Goal: Task Accomplishment & Management: Manage account settings

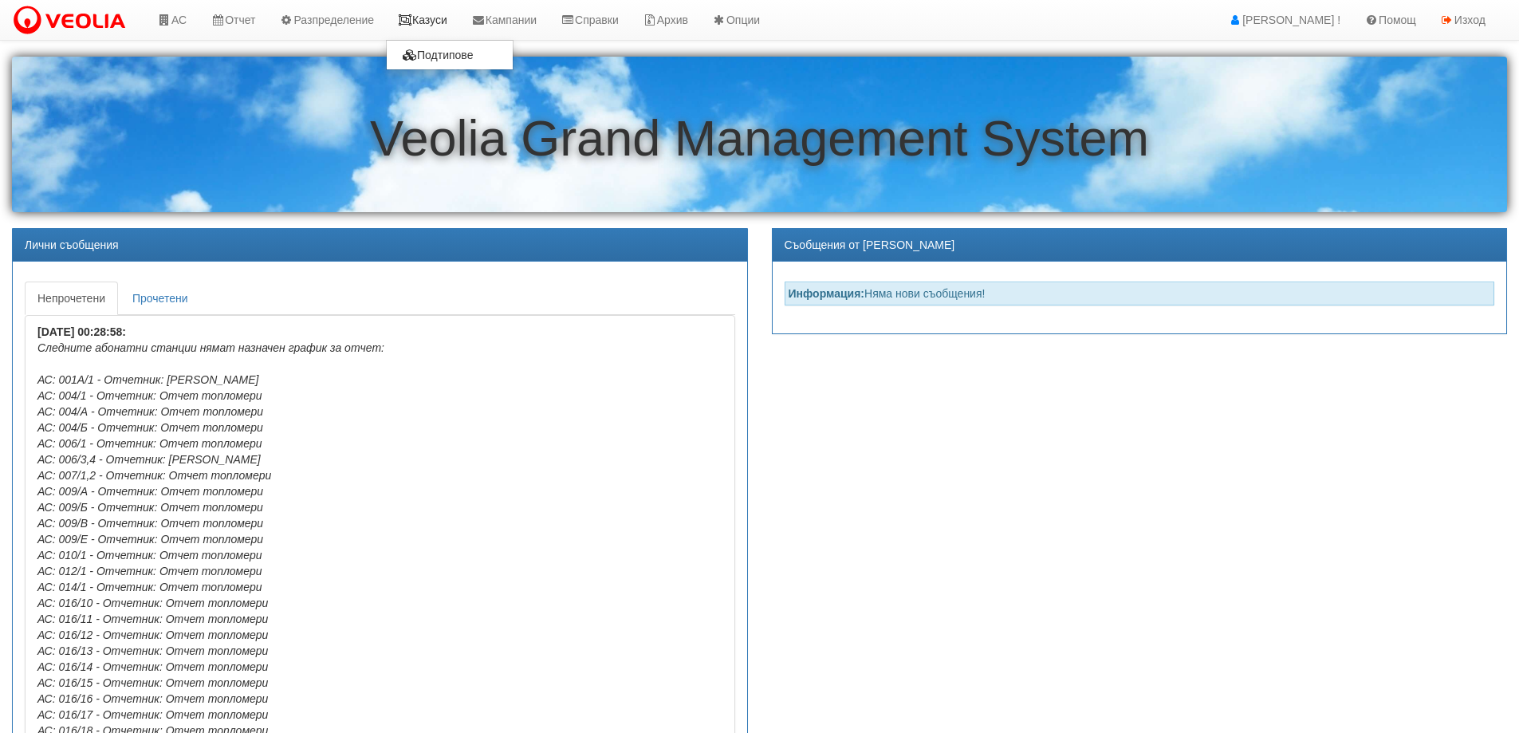
click at [456, 20] on link "Казуси" at bounding box center [422, 20] width 73 height 40
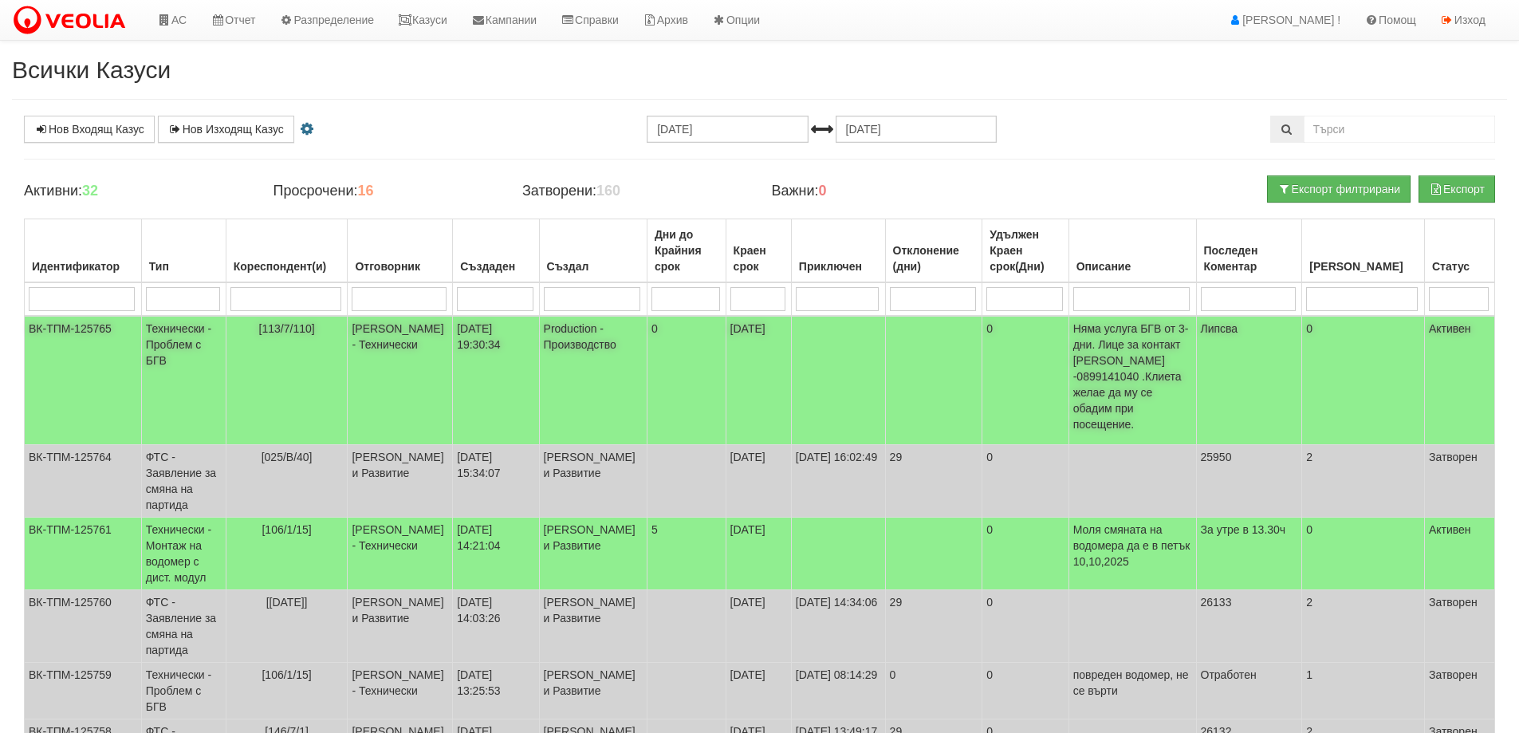
click at [289, 329] on span "[113/7/110]" at bounding box center [287, 328] width 56 height 13
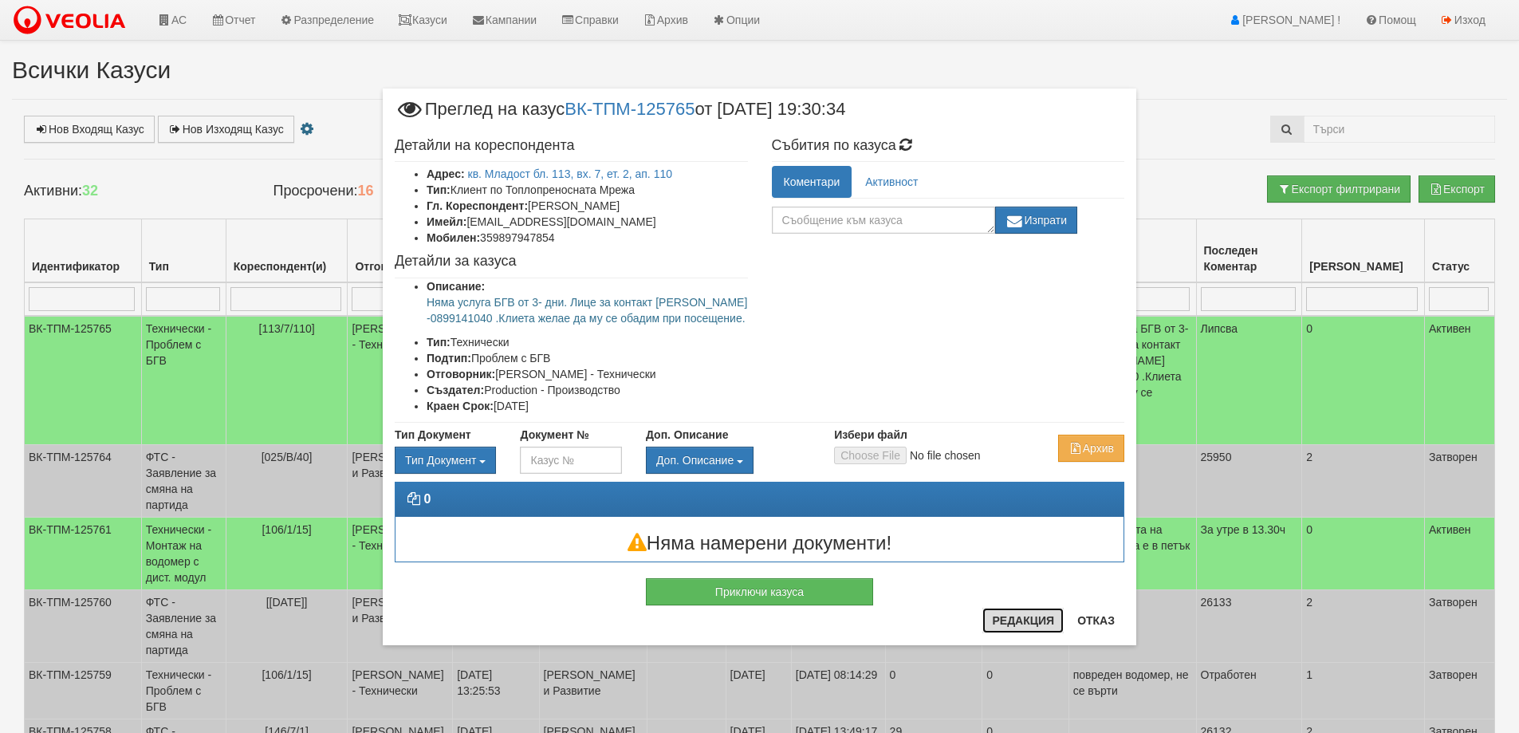
click at [1010, 616] on button "Редакция" at bounding box center [1022, 621] width 81 height 26
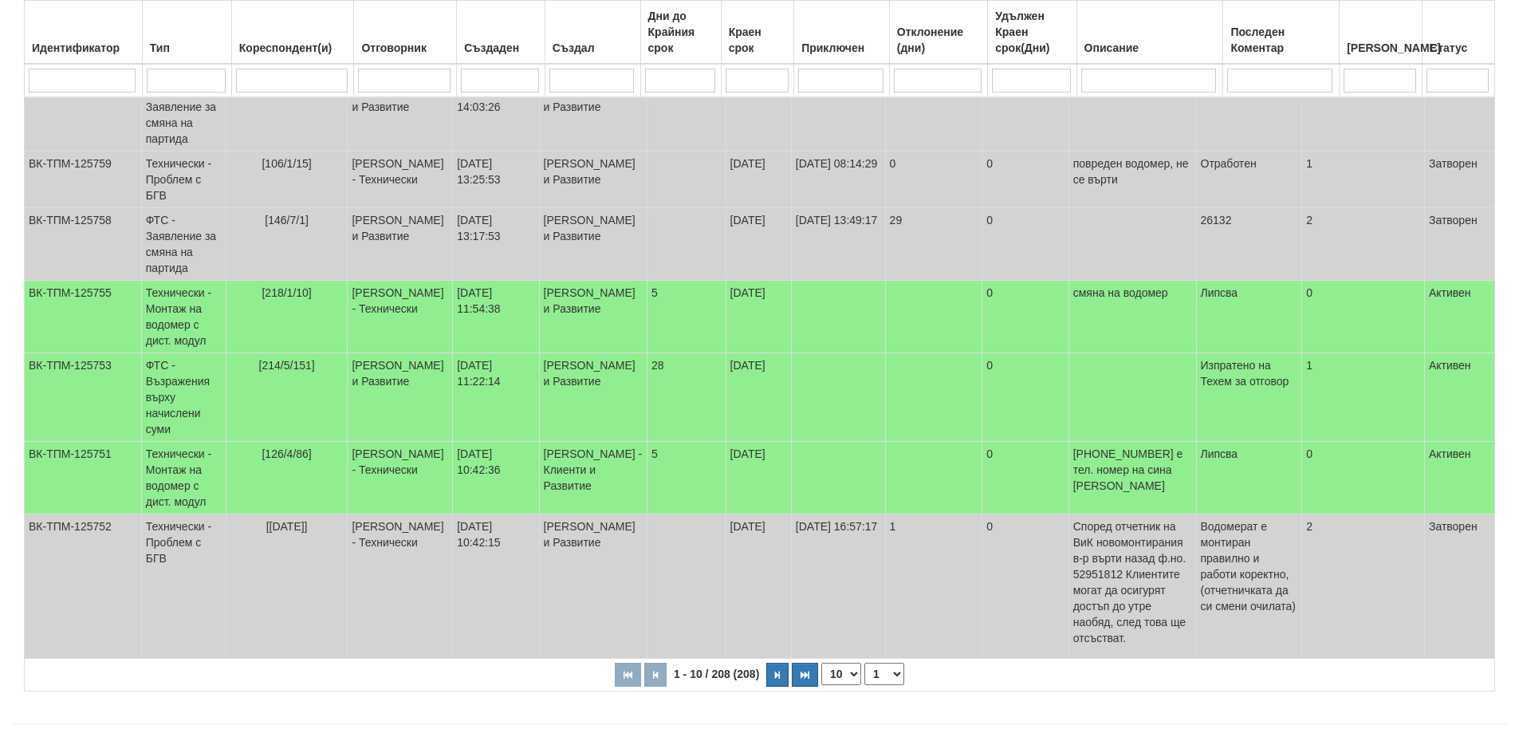
scroll to position [530, 0]
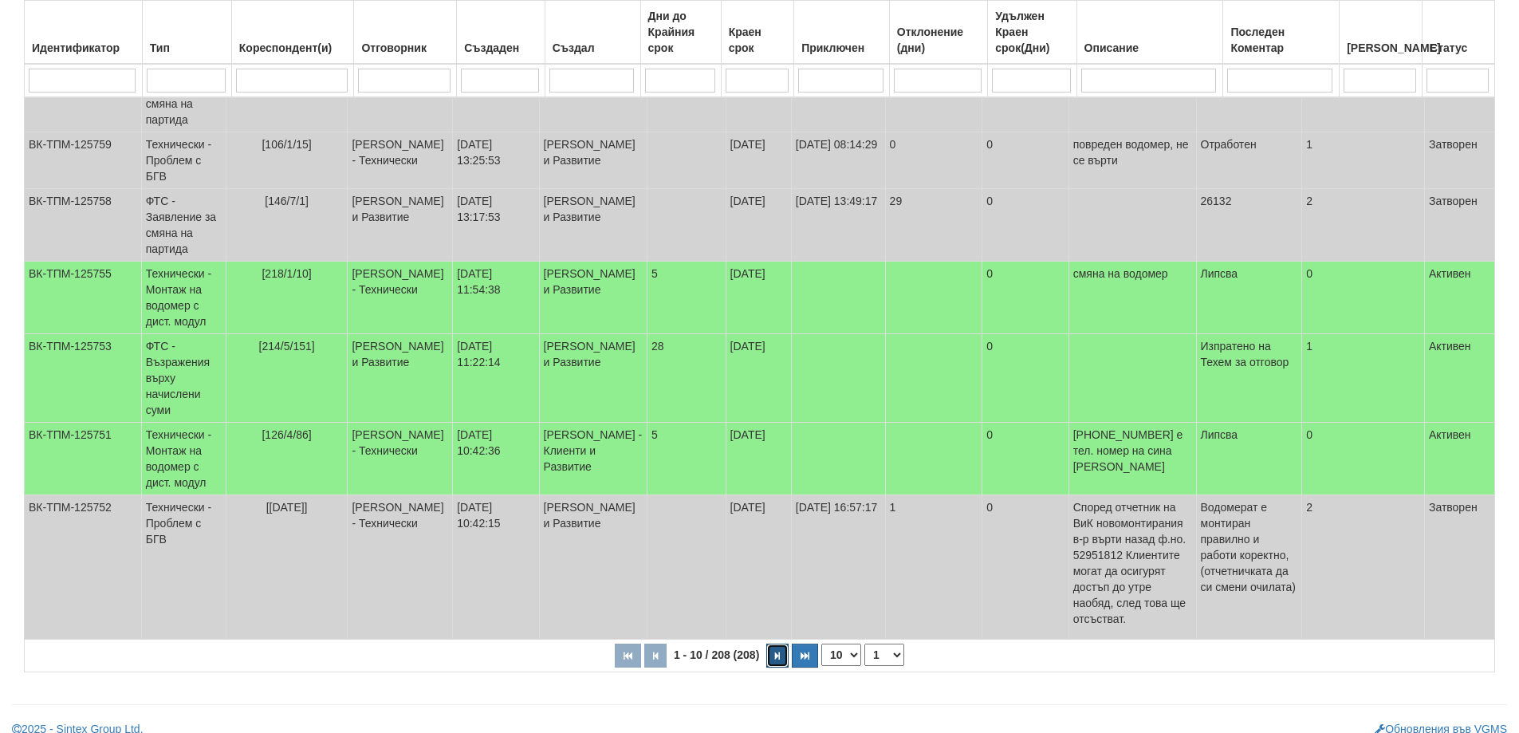
click at [780, 651] on icon "button" at bounding box center [777, 655] width 5 height 9
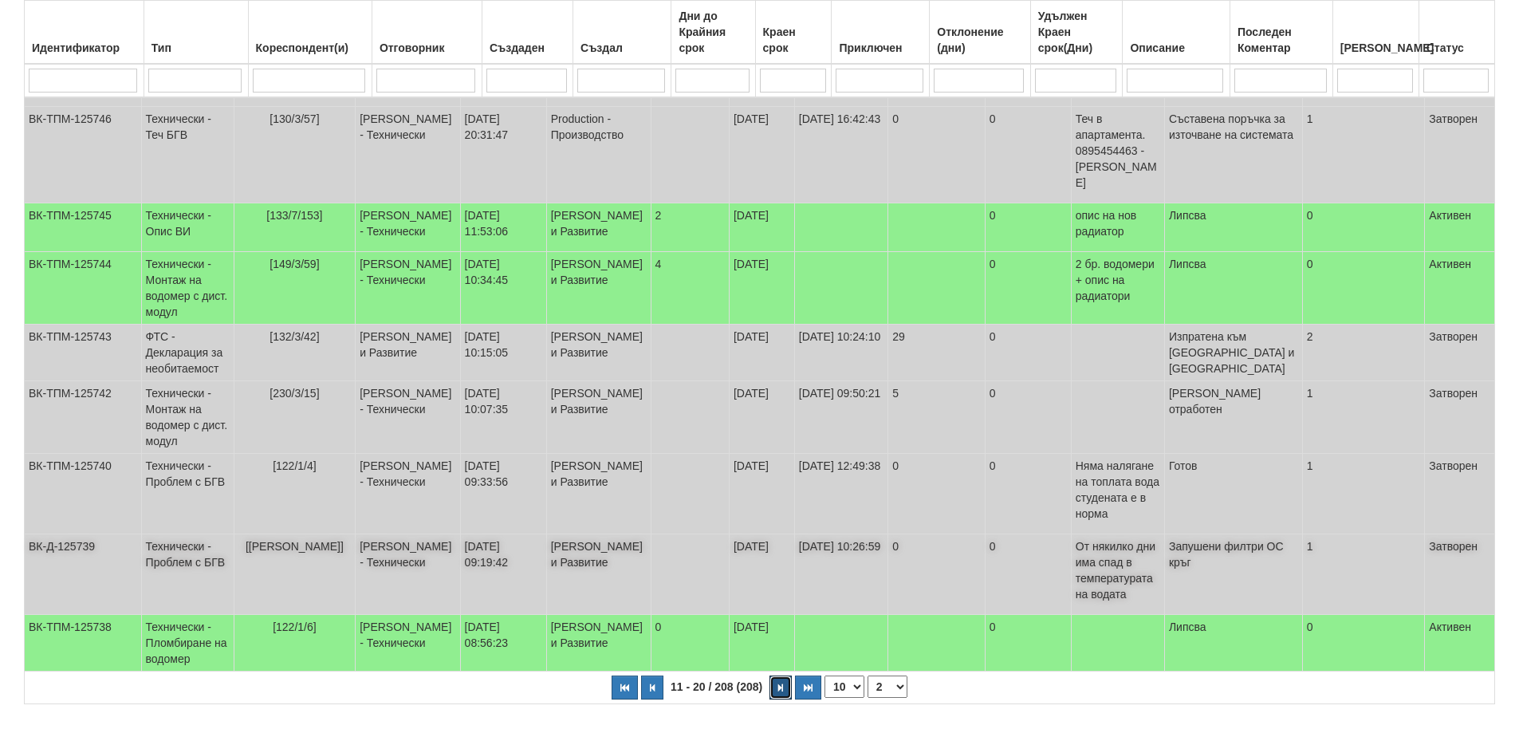
scroll to position [387, 0]
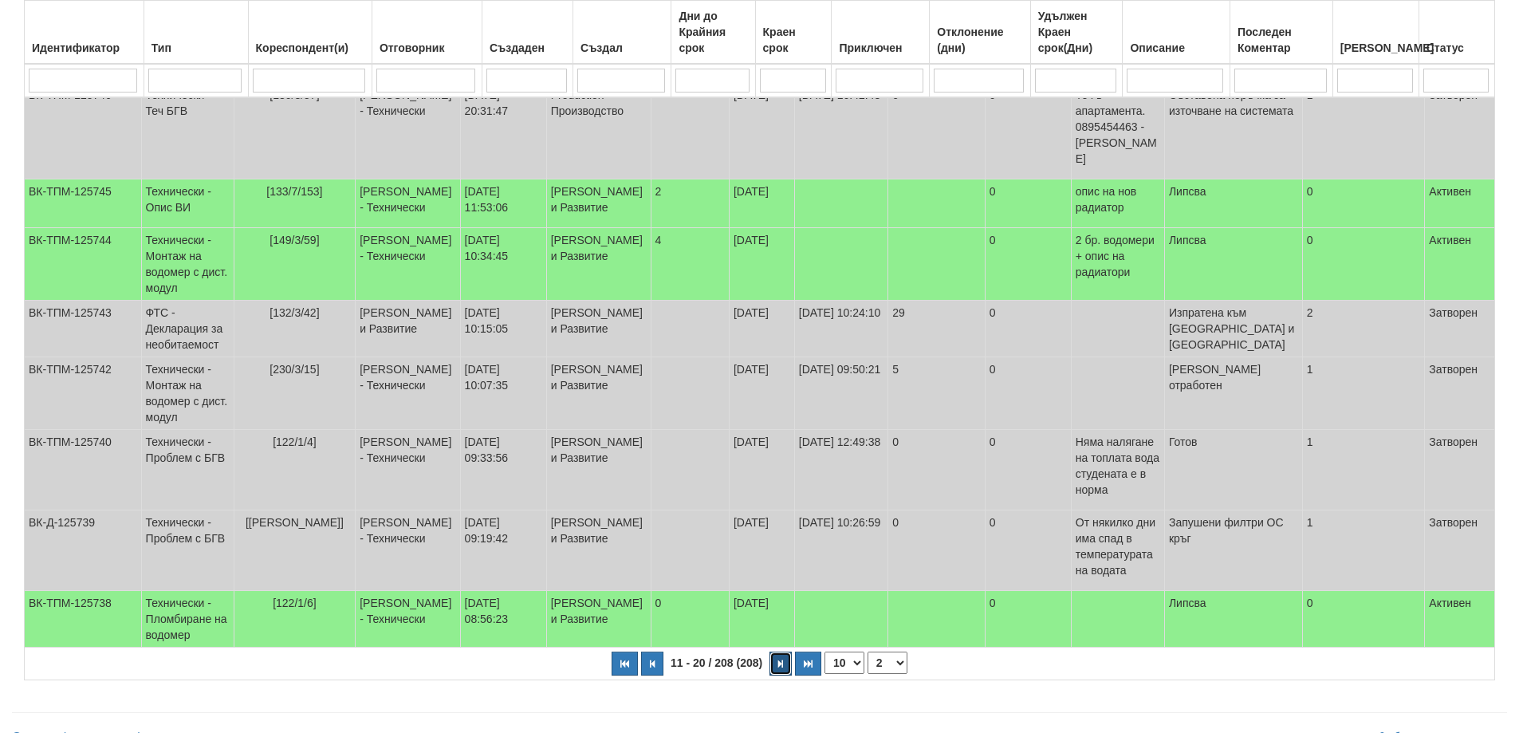
click at [775, 651] on button "button" at bounding box center [780, 663] width 22 height 24
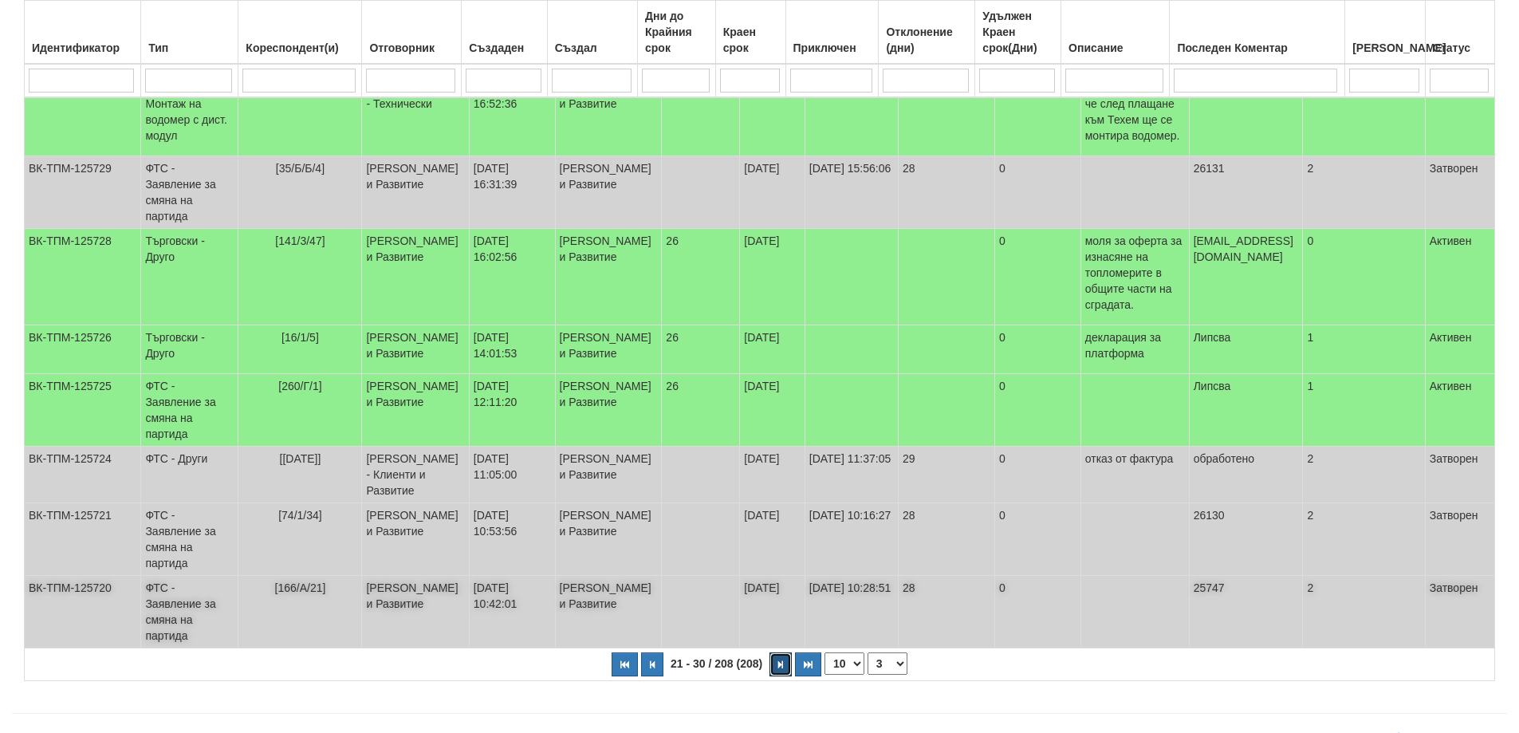
scroll to position [514, 0]
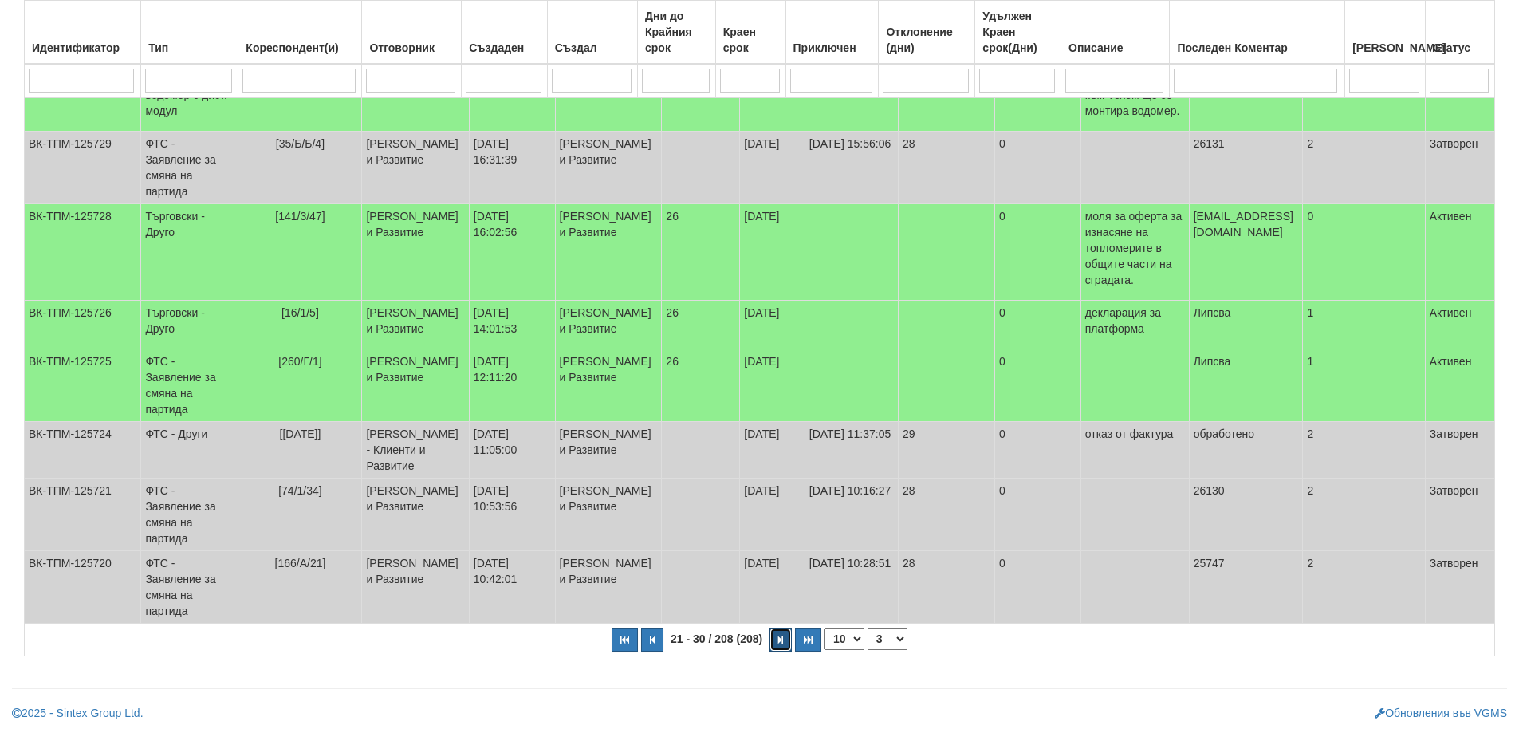
click at [786, 645] on button "button" at bounding box center [780, 640] width 22 height 24
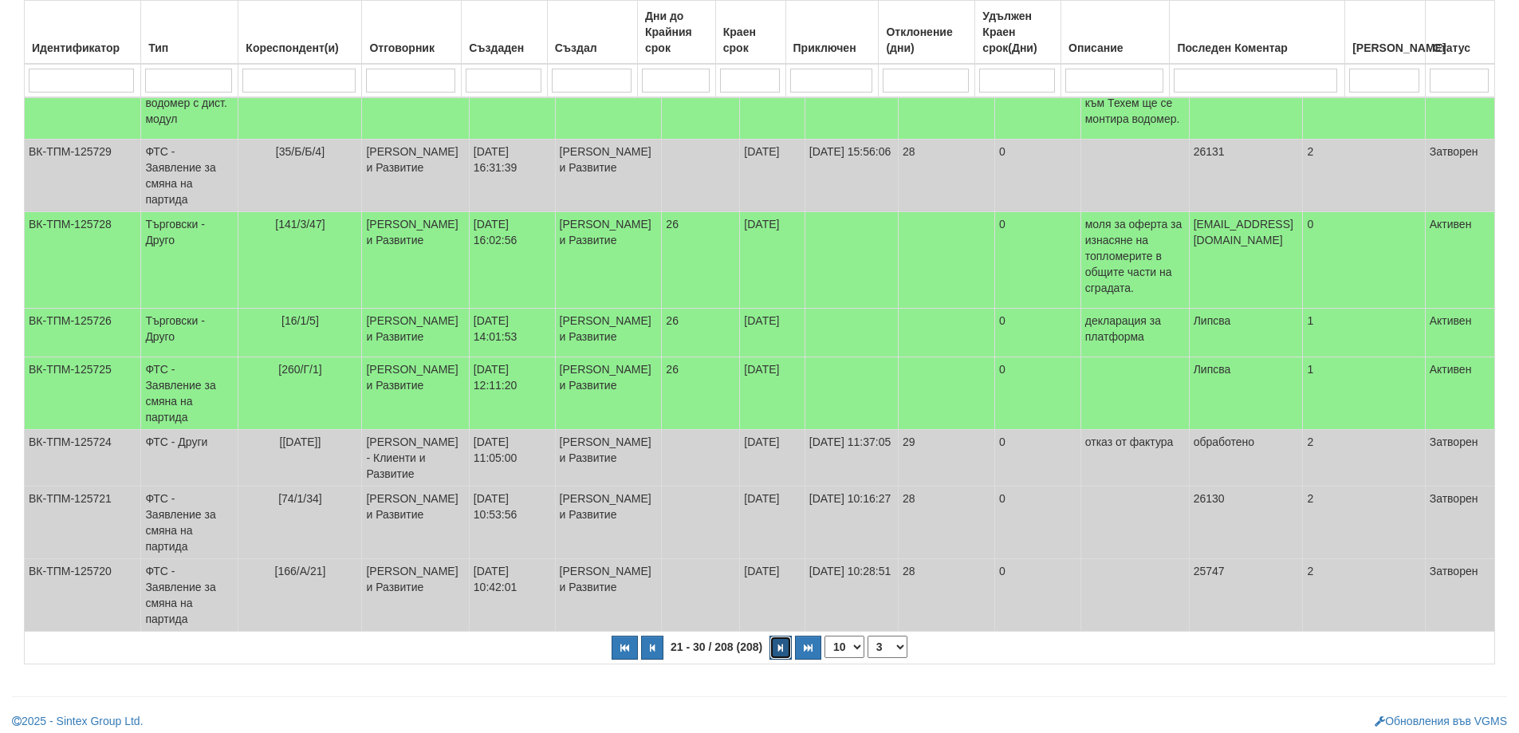
select select "4"
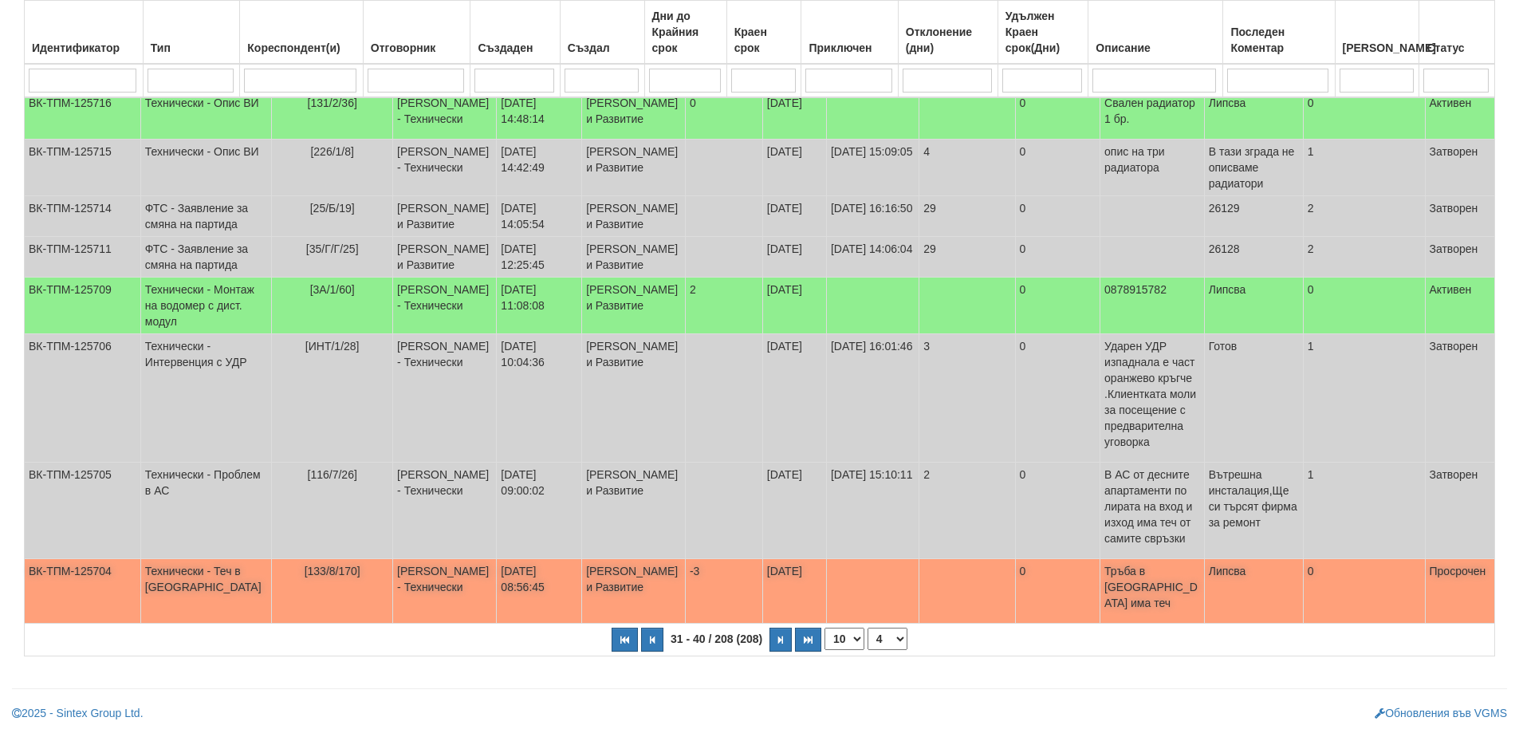
click at [305, 567] on span "[133/8/170]" at bounding box center [333, 571] width 56 height 13
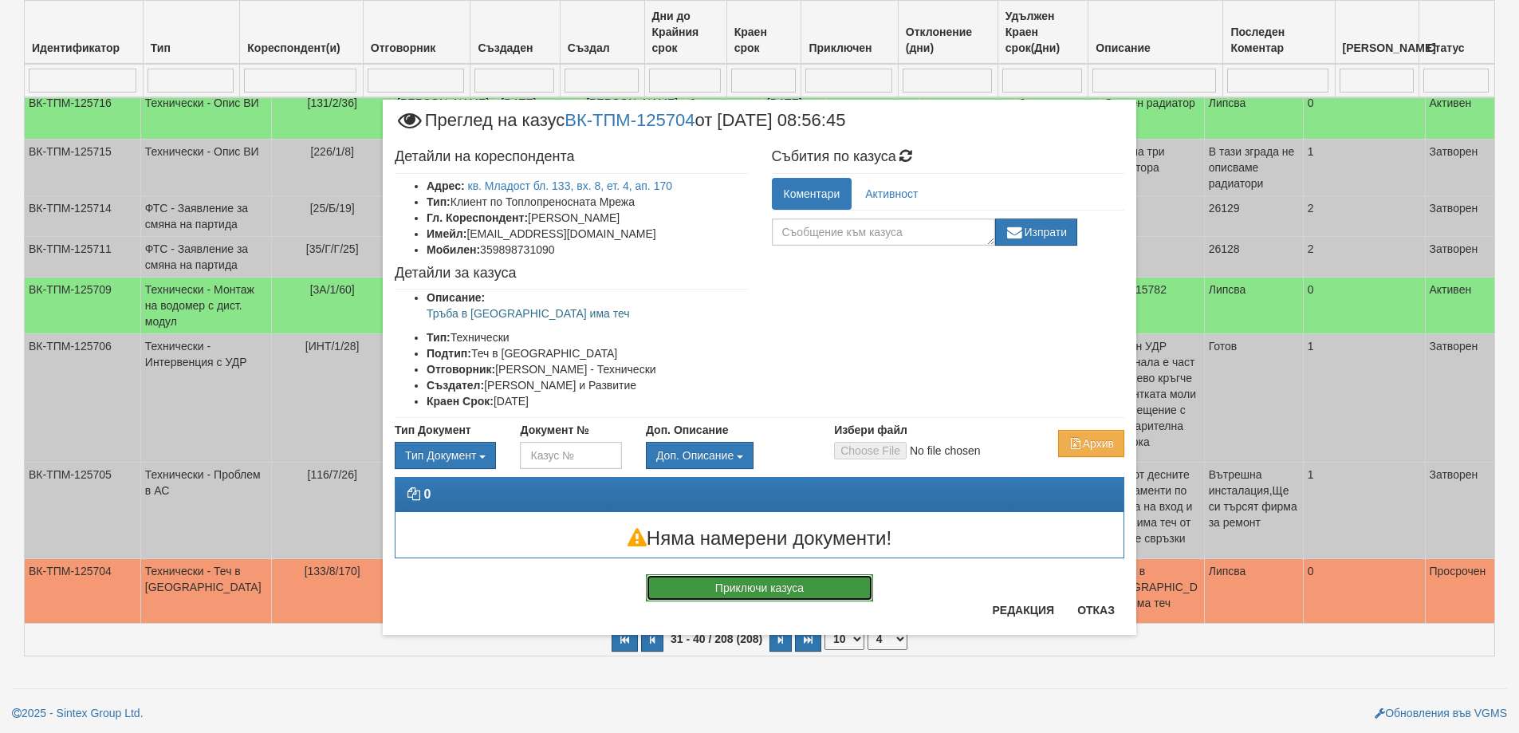
click at [761, 589] on button "Приключи казуса" at bounding box center [759, 587] width 227 height 27
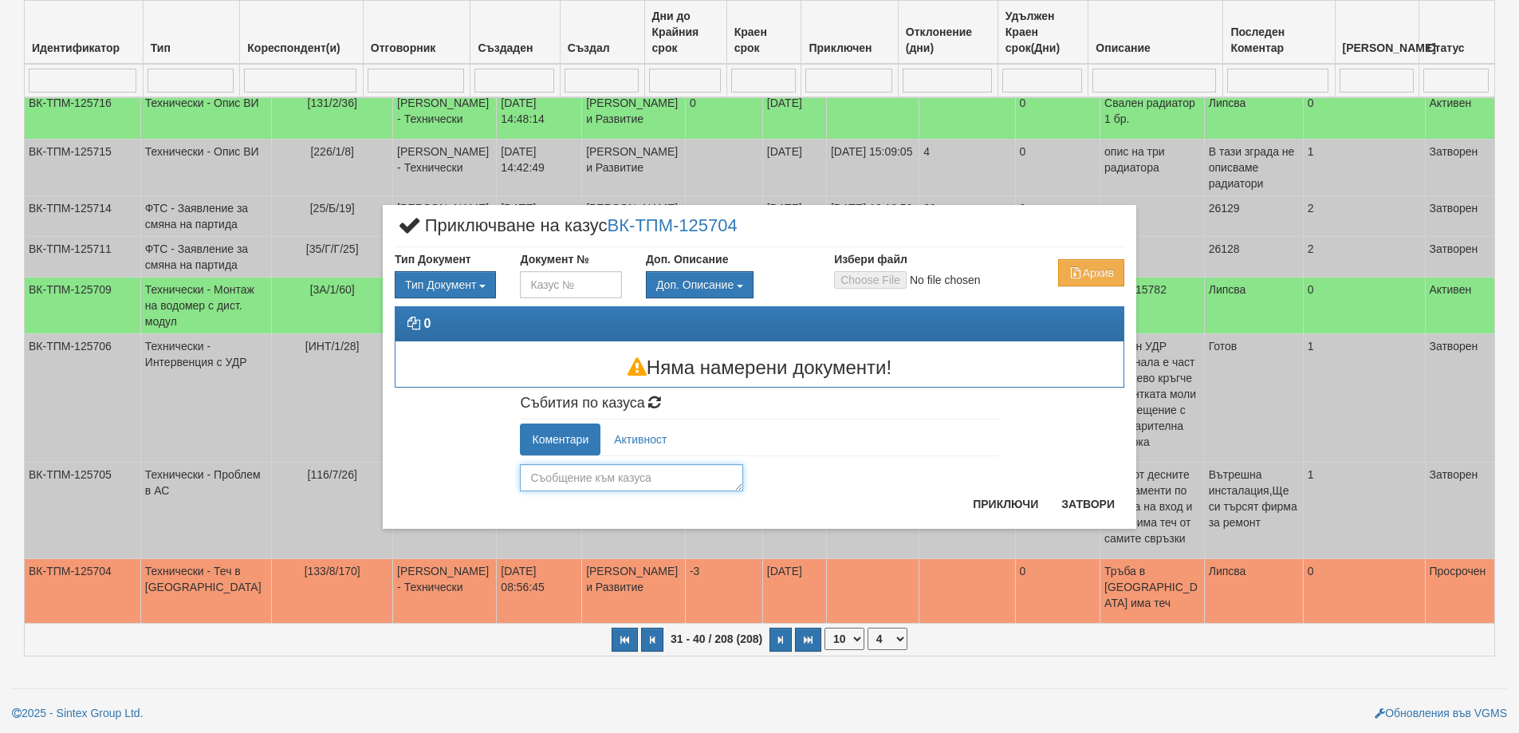
click at [618, 475] on textarea at bounding box center [631, 477] width 223 height 27
type textarea "Теча е от отоплителната система.Вътрешна инсталация"
click at [982, 494] on button "Приключи" at bounding box center [1005, 504] width 85 height 26
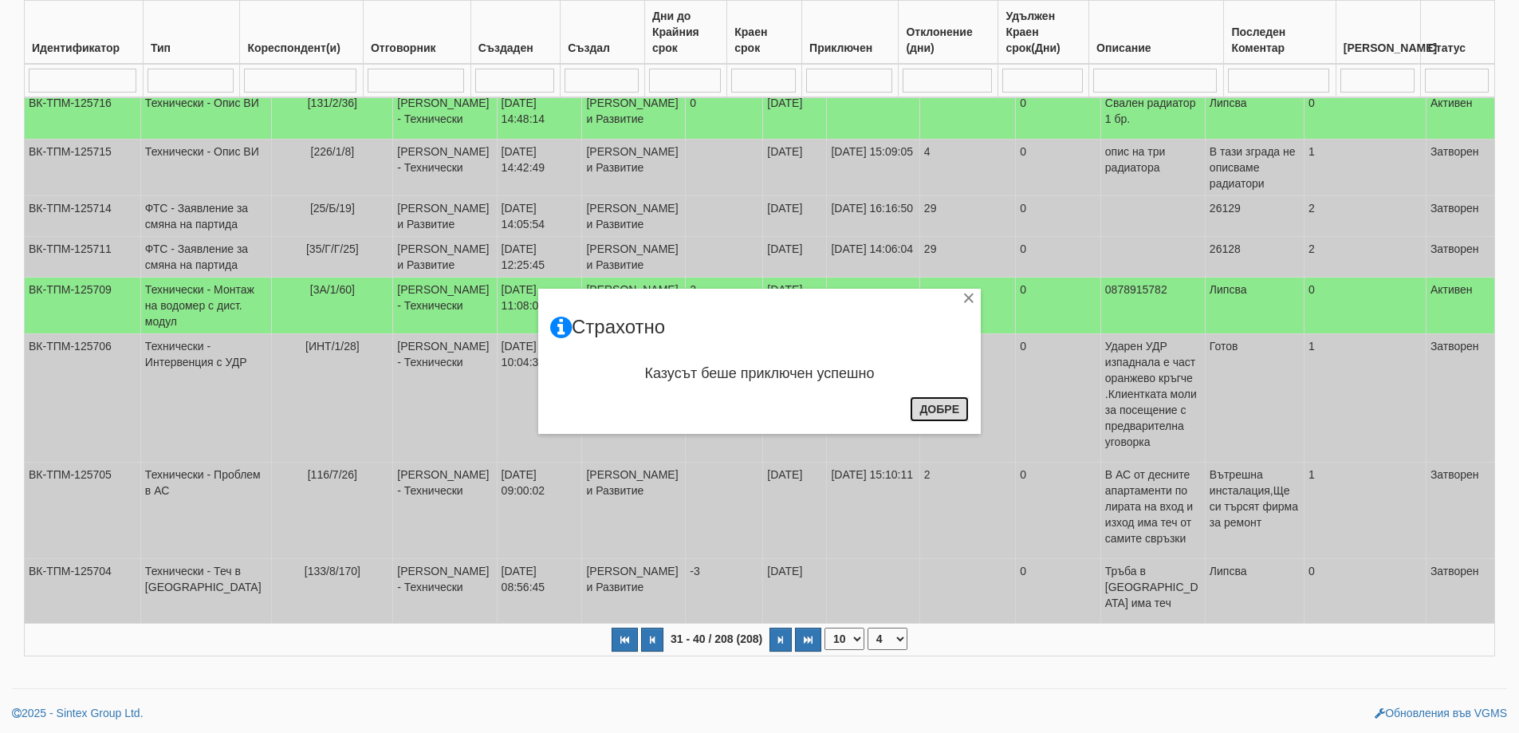
click at [931, 404] on button "Добре" at bounding box center [939, 409] width 59 height 26
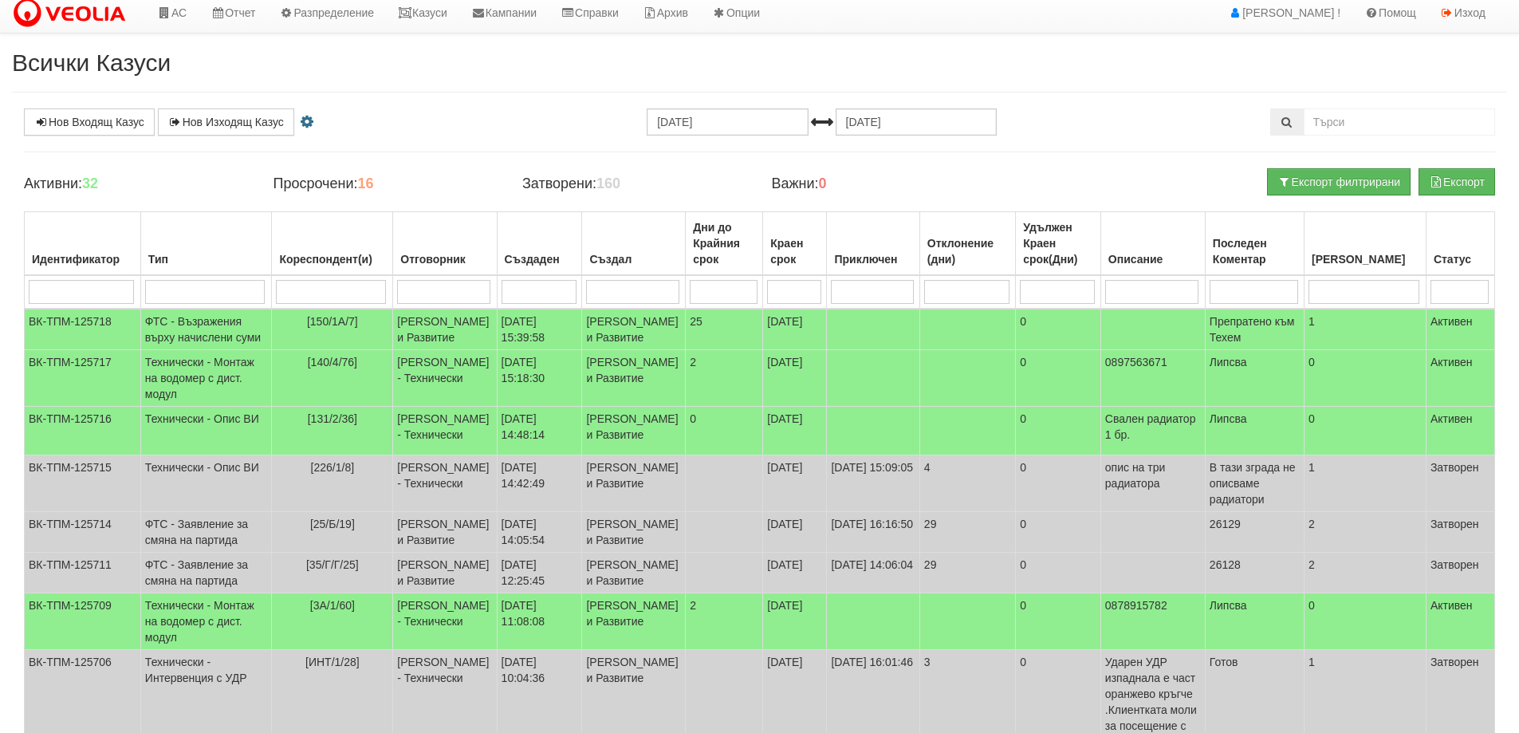
scroll to position [0, 0]
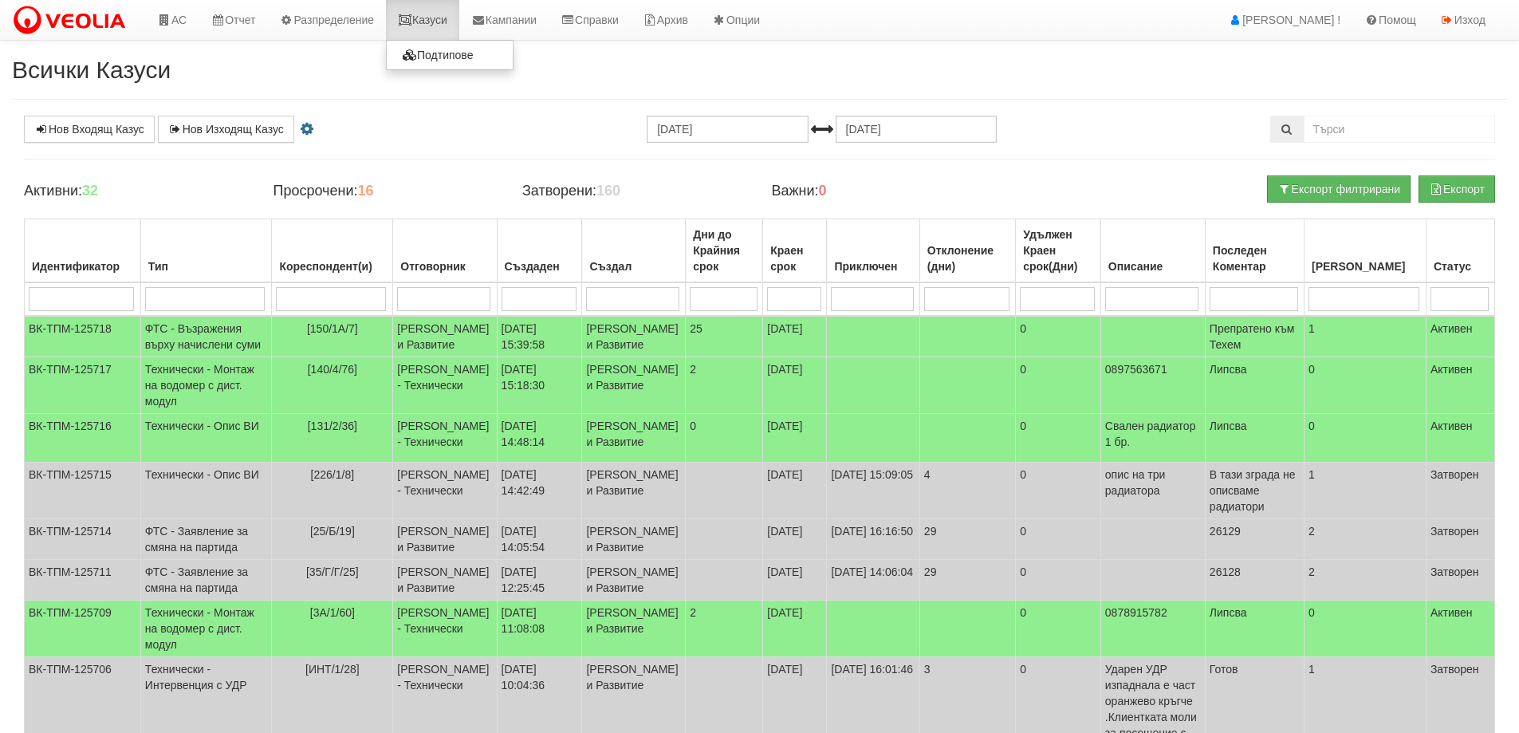
click at [433, 10] on link "Казуси" at bounding box center [422, 20] width 73 height 40
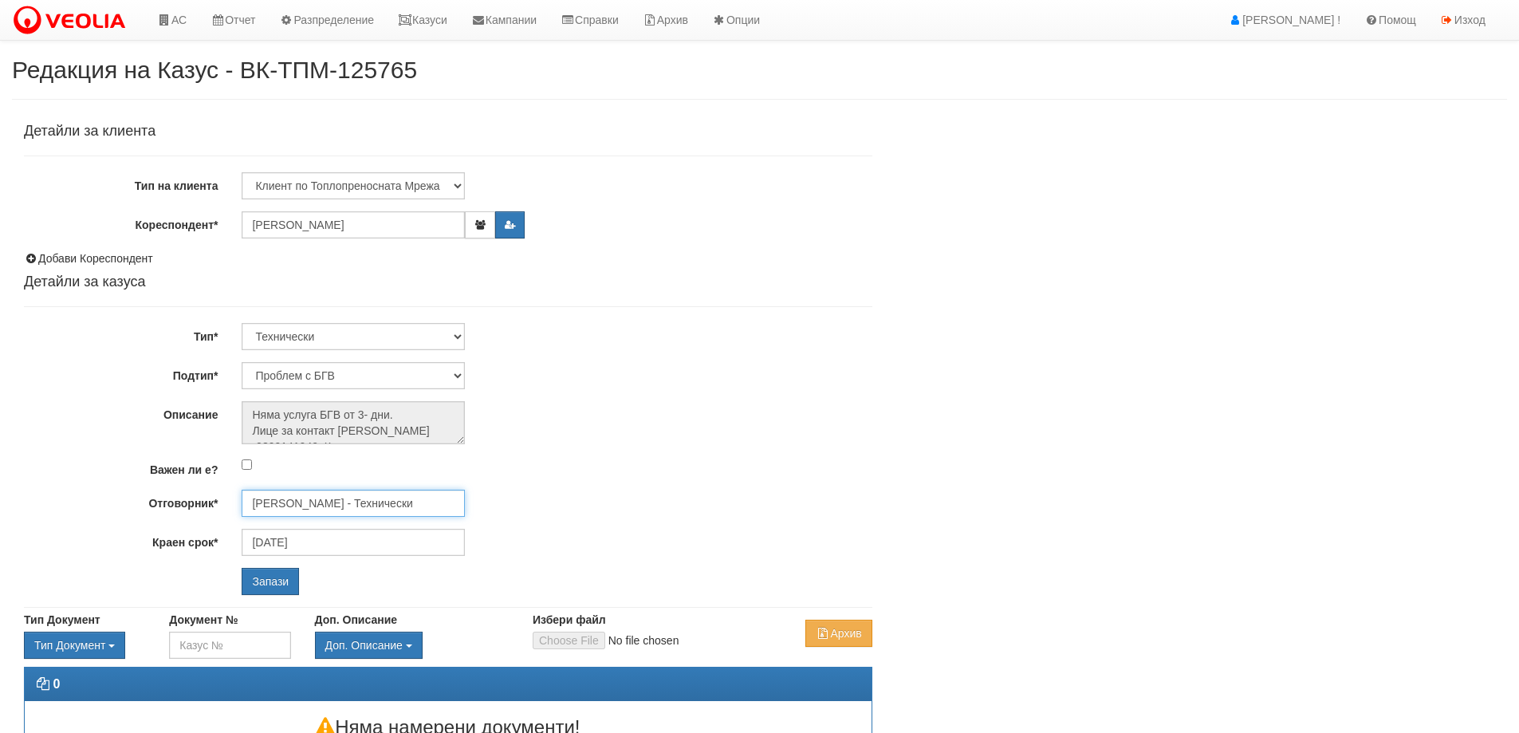
click at [375, 506] on input "[PERSON_NAME] - Технически" at bounding box center [353, 503] width 223 height 27
type input "S"
type input "Я"
click at [325, 529] on div "[PERSON_NAME] - Технически" at bounding box center [697, 528] width 908 height 20
type input "[PERSON_NAME] - Технически"
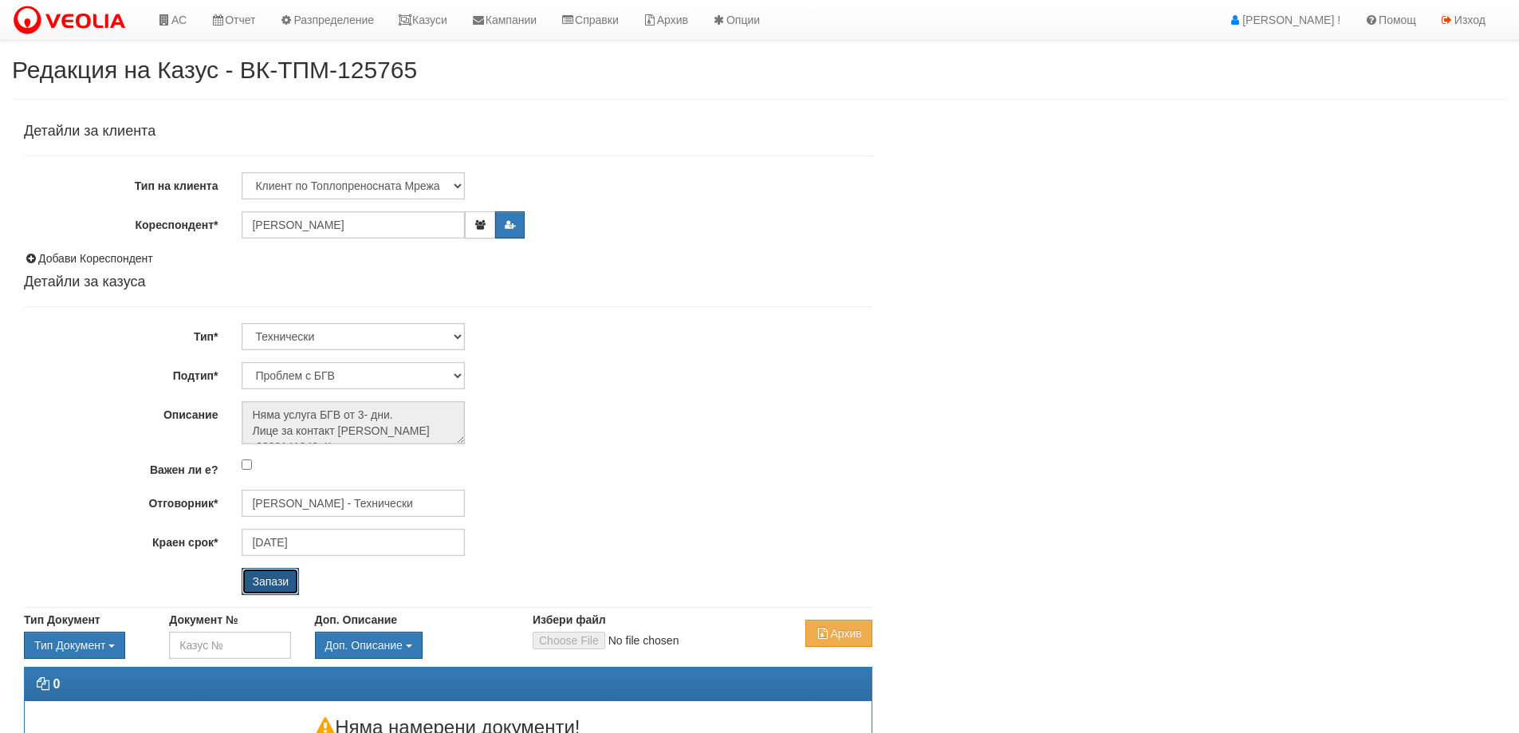
click at [263, 582] on input "Запази" at bounding box center [270, 581] width 57 height 27
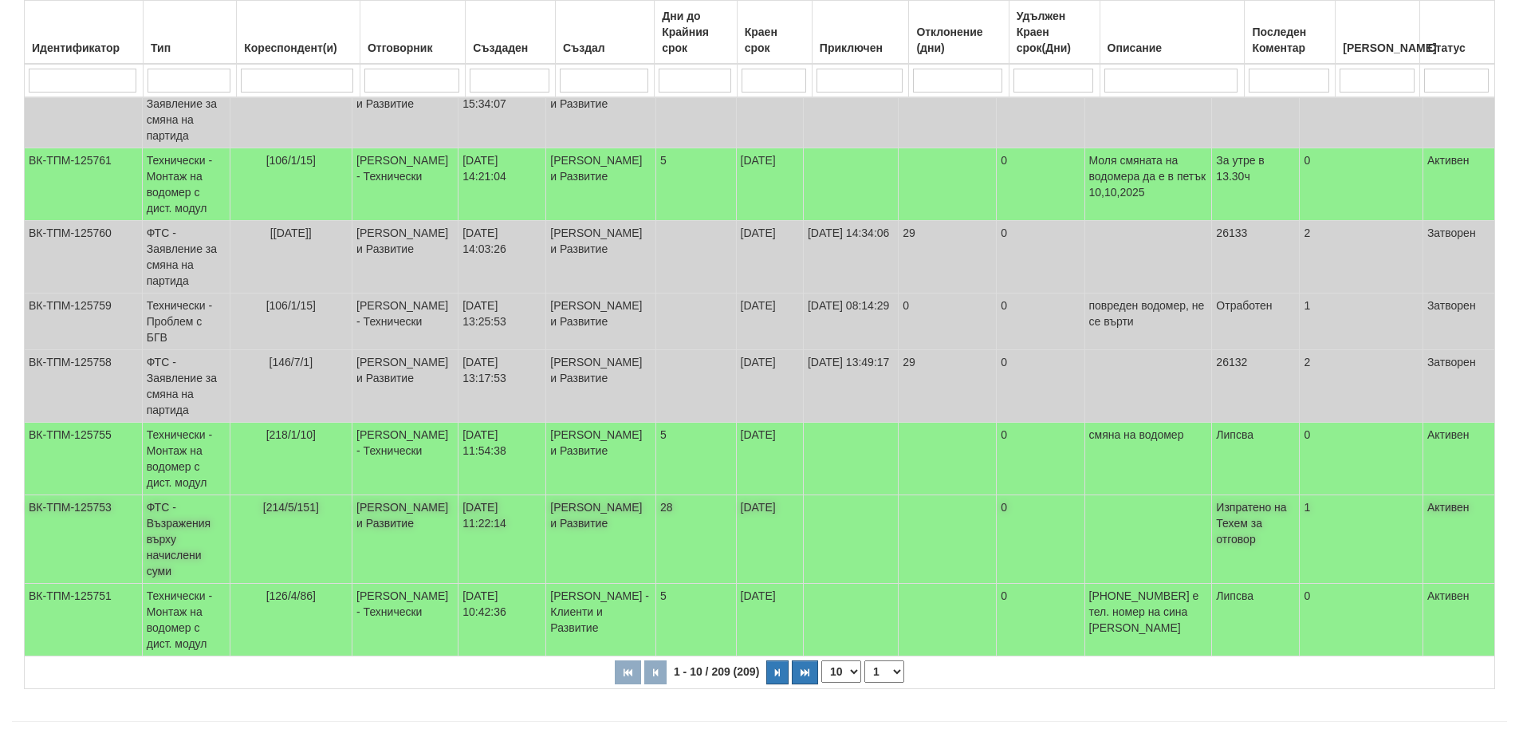
scroll to position [443, 0]
click at [781, 659] on button "button" at bounding box center [777, 671] width 22 height 24
select select "2"
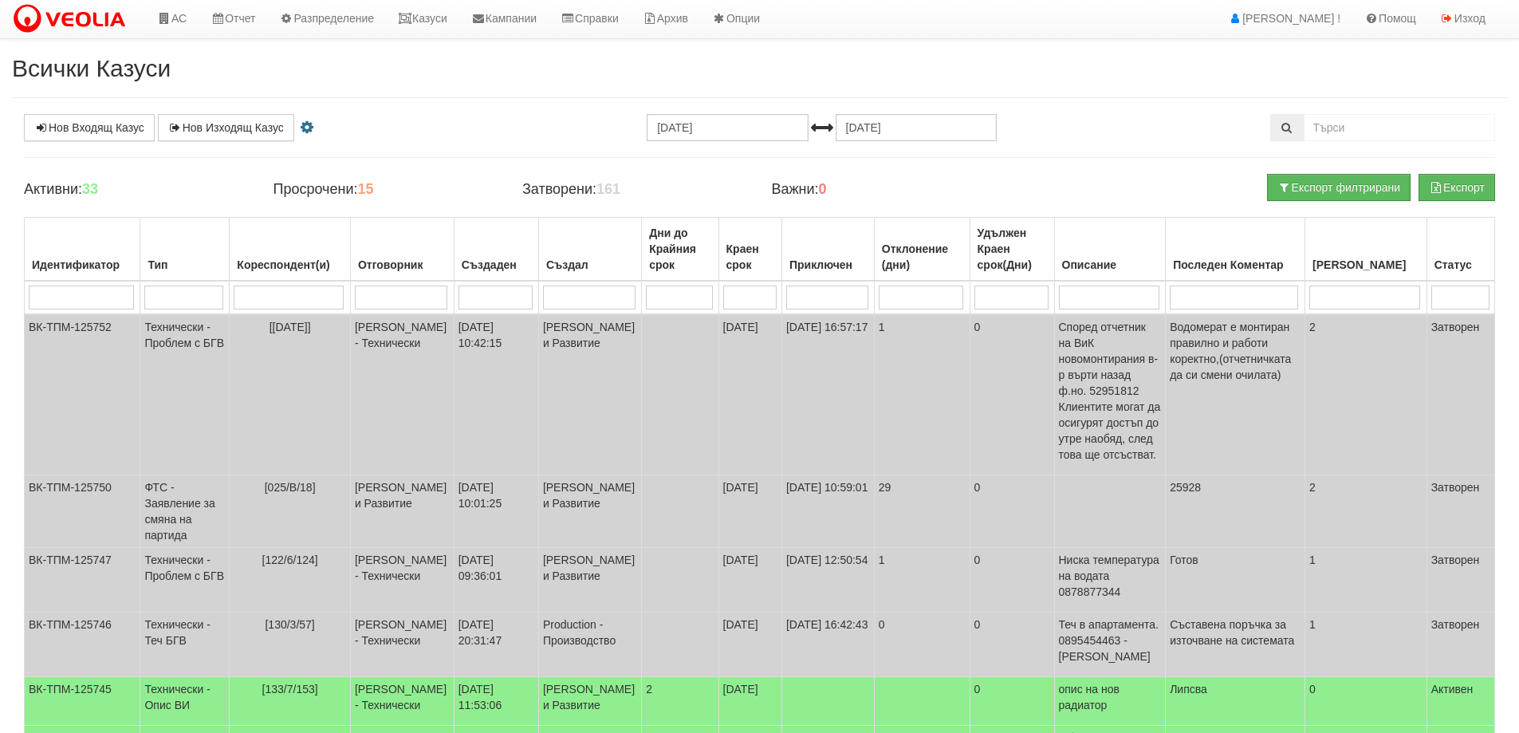
scroll to position [0, 0]
click at [447, 18] on link "Казуси" at bounding box center [422, 20] width 73 height 40
